Goal: Information Seeking & Learning: Learn about a topic

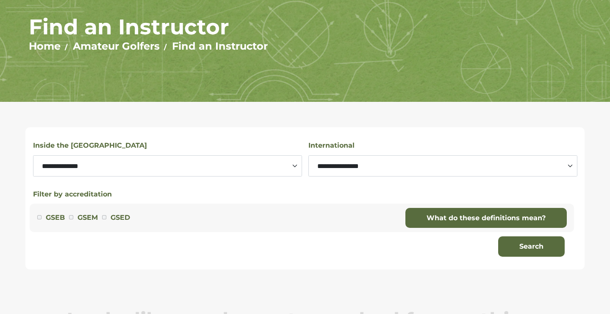
scroll to position [78, 0]
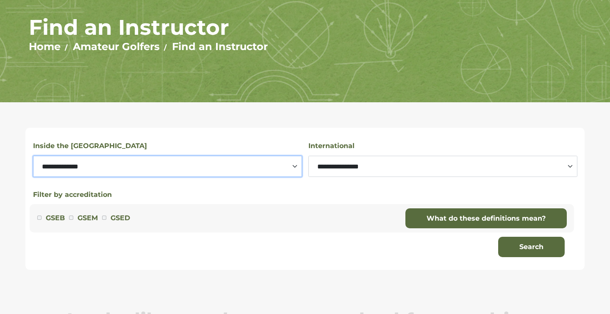
click at [183, 173] on select "**********" at bounding box center [167, 166] width 269 height 21
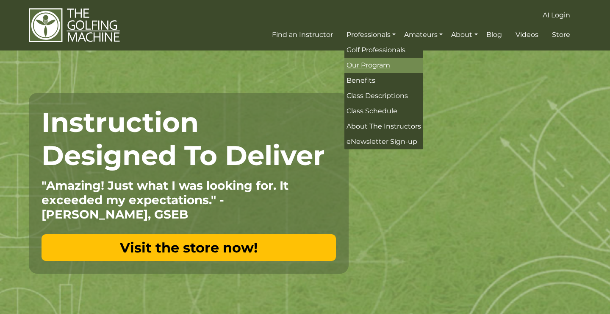
click at [369, 68] on span "Our Program" at bounding box center [369, 65] width 44 height 8
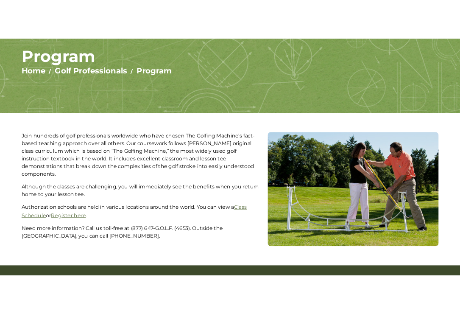
scroll to position [95, 0]
